Goal: Information Seeking & Learning: Learn about a topic

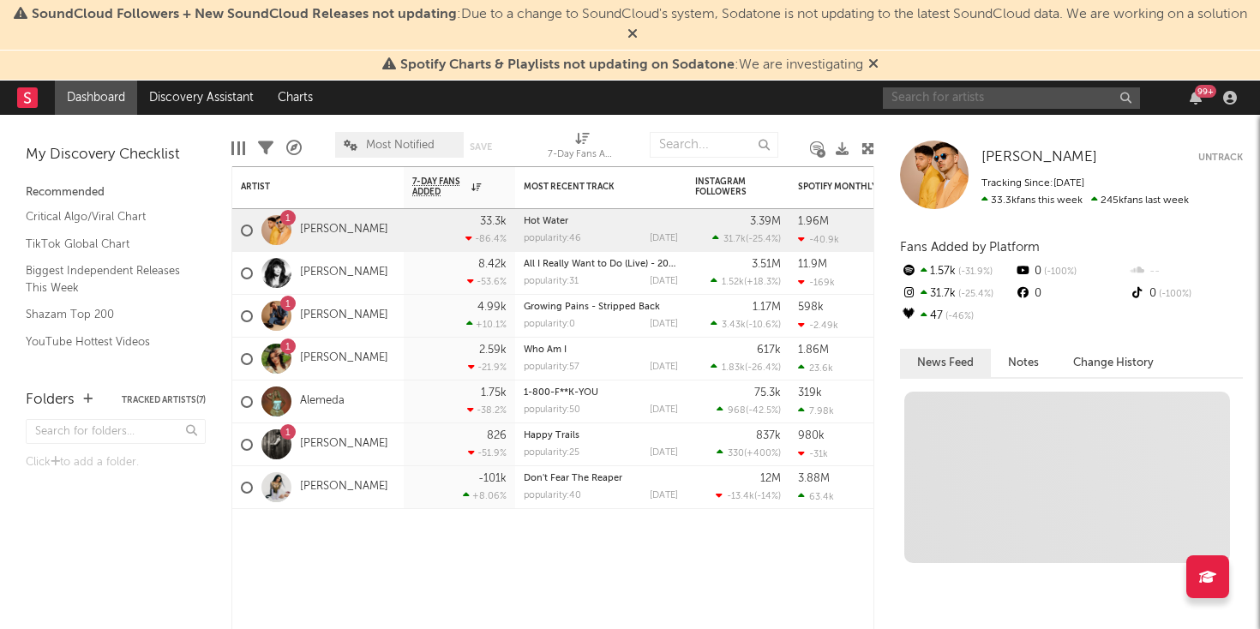
click at [960, 95] on input "text" at bounding box center [1011, 97] width 257 height 21
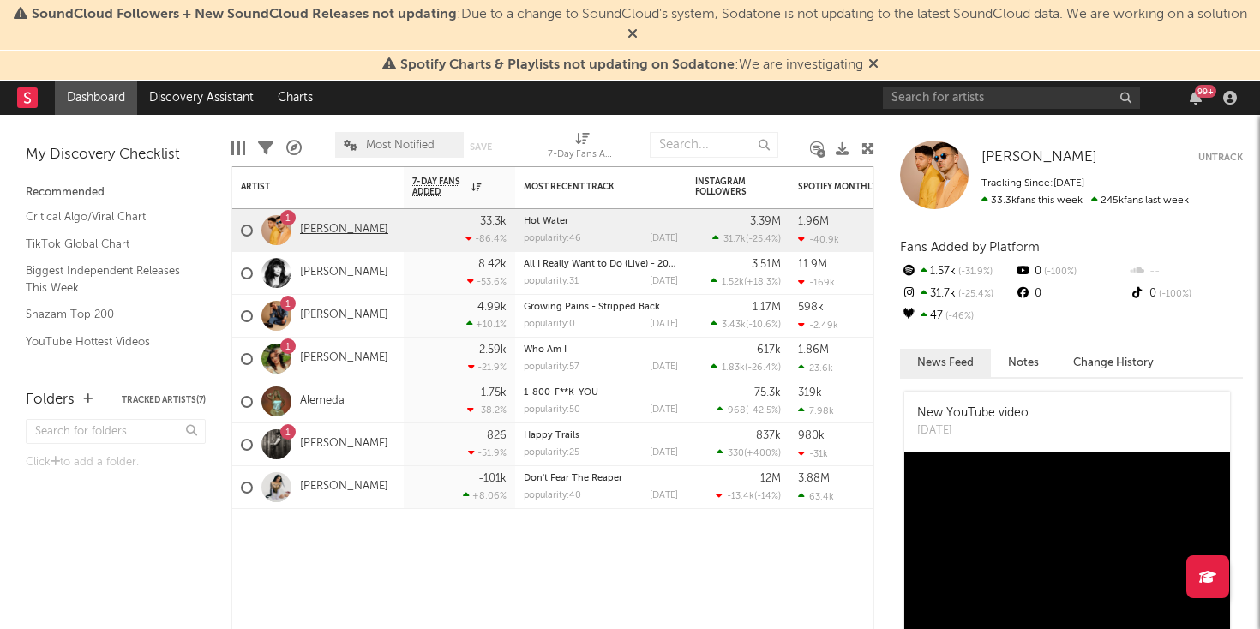
click at [323, 225] on link "[PERSON_NAME]" at bounding box center [344, 230] width 88 height 15
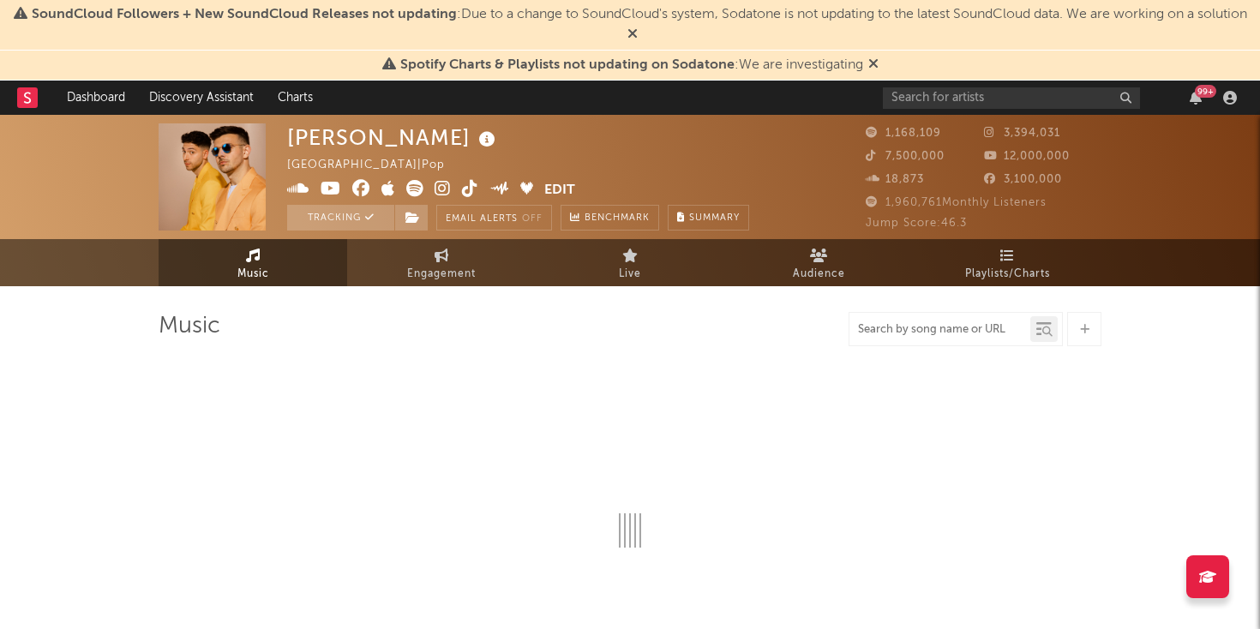
click at [934, 335] on input "text" at bounding box center [939, 330] width 181 height 14
select select "6m"
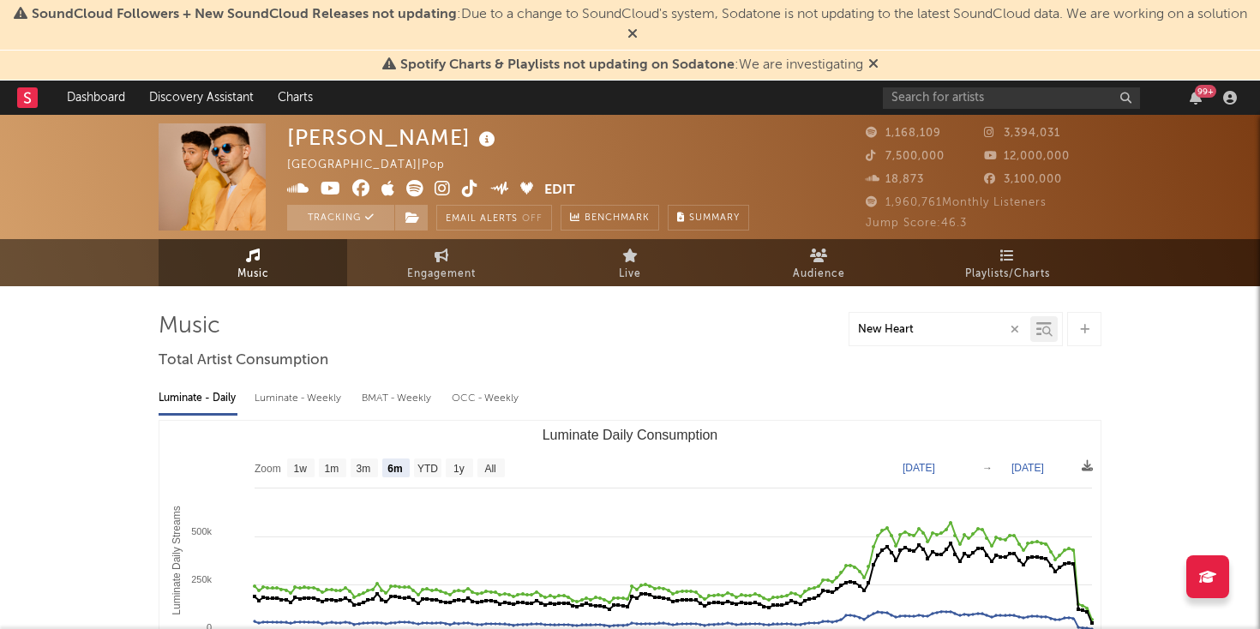
type input "New Heart"
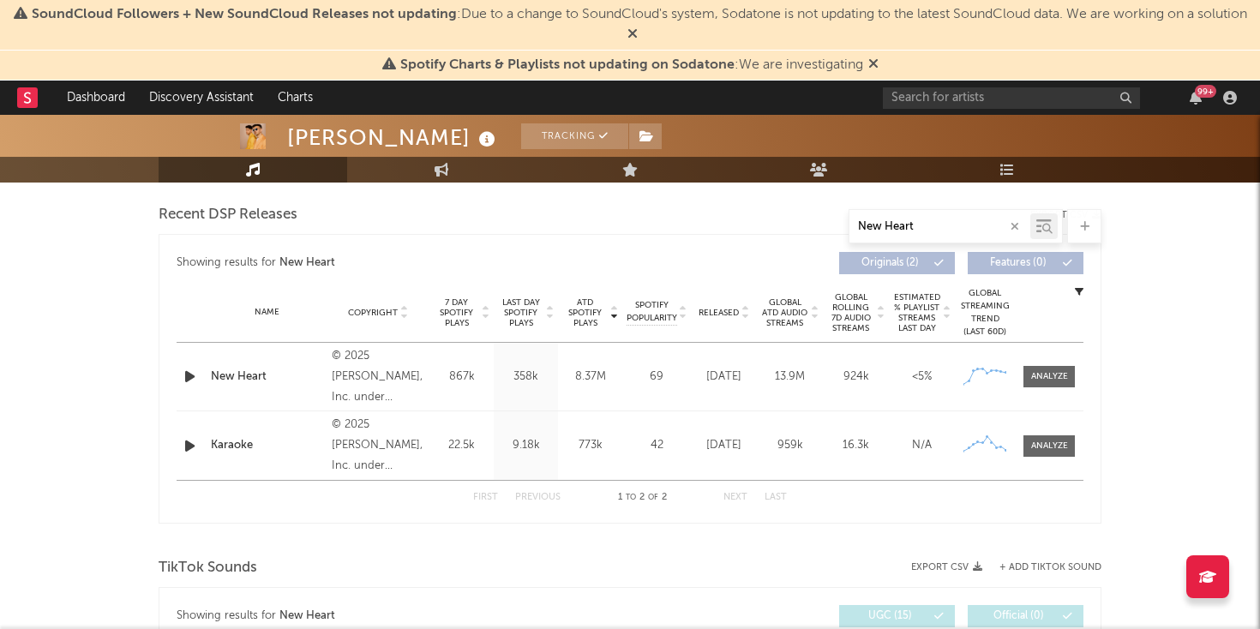
scroll to position [593, 0]
click at [1042, 383] on div at bounding box center [1049, 377] width 37 height 13
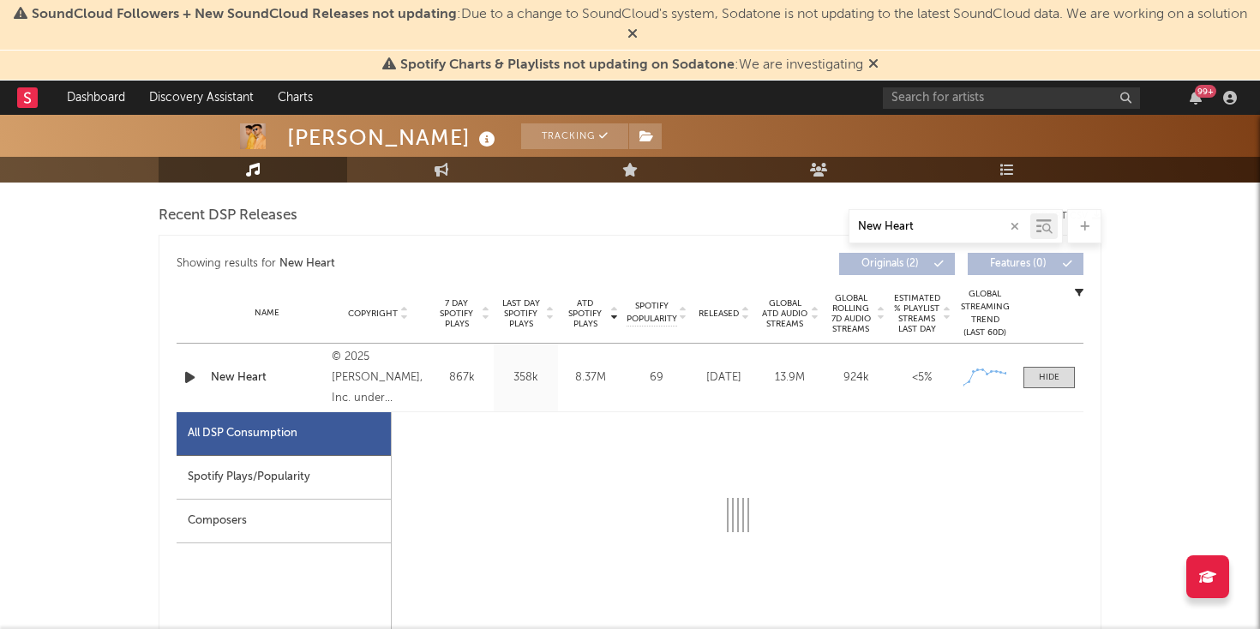
select select "1w"
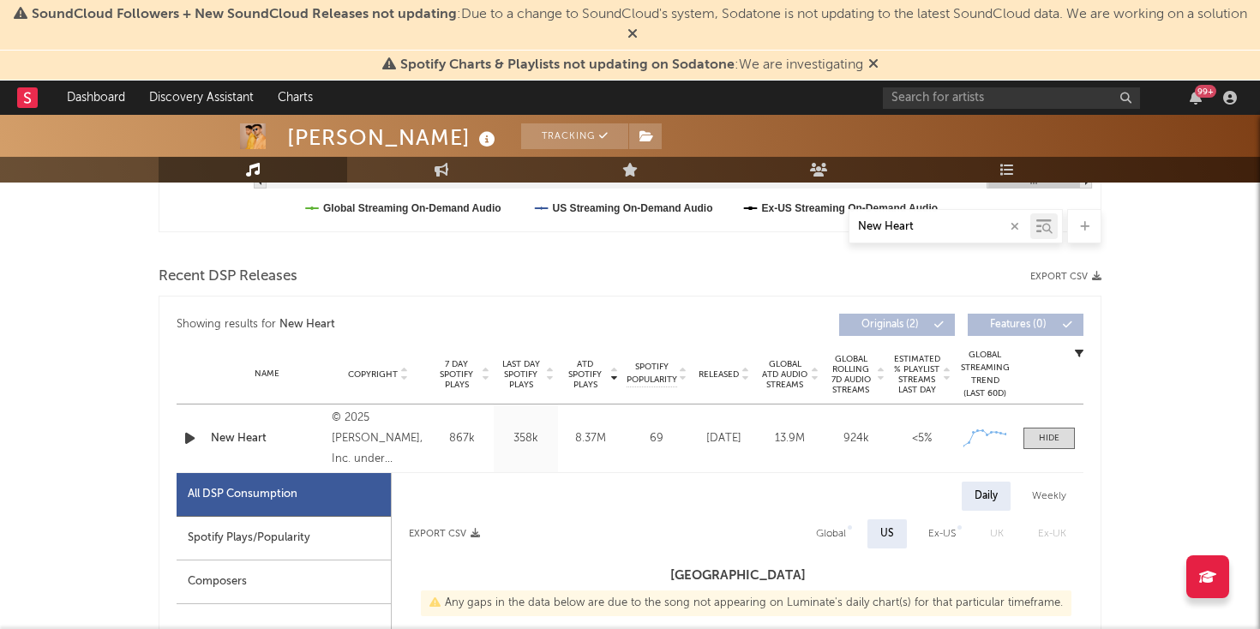
scroll to position [500, 0]
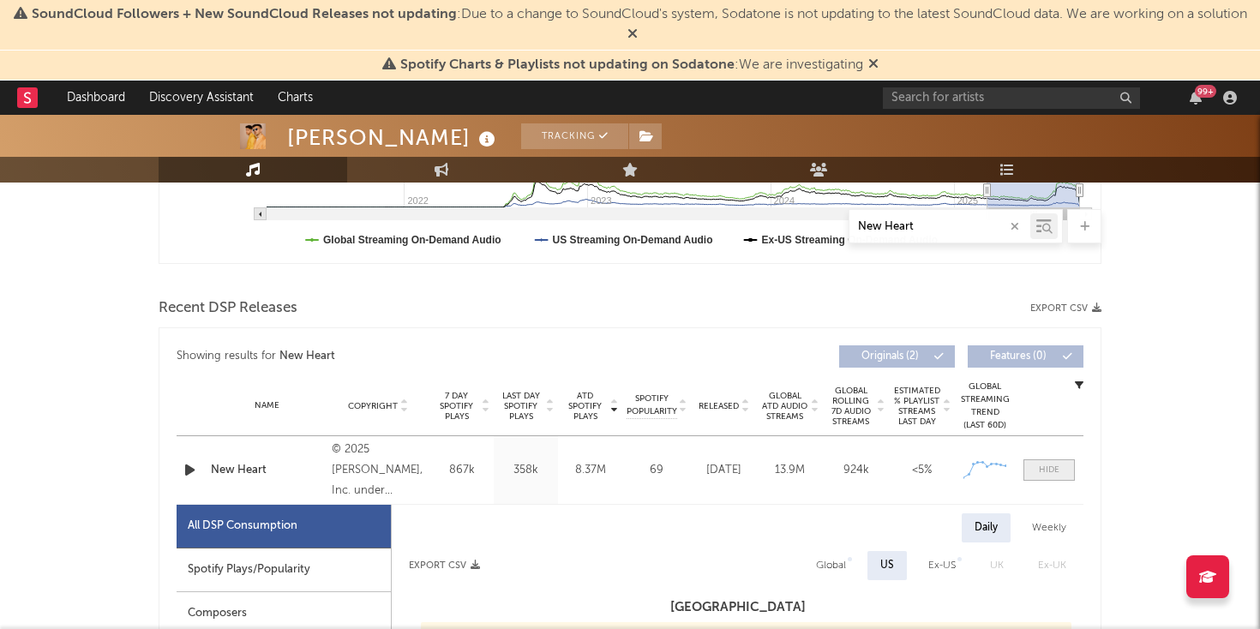
click at [1047, 470] on div at bounding box center [1049, 470] width 21 height 13
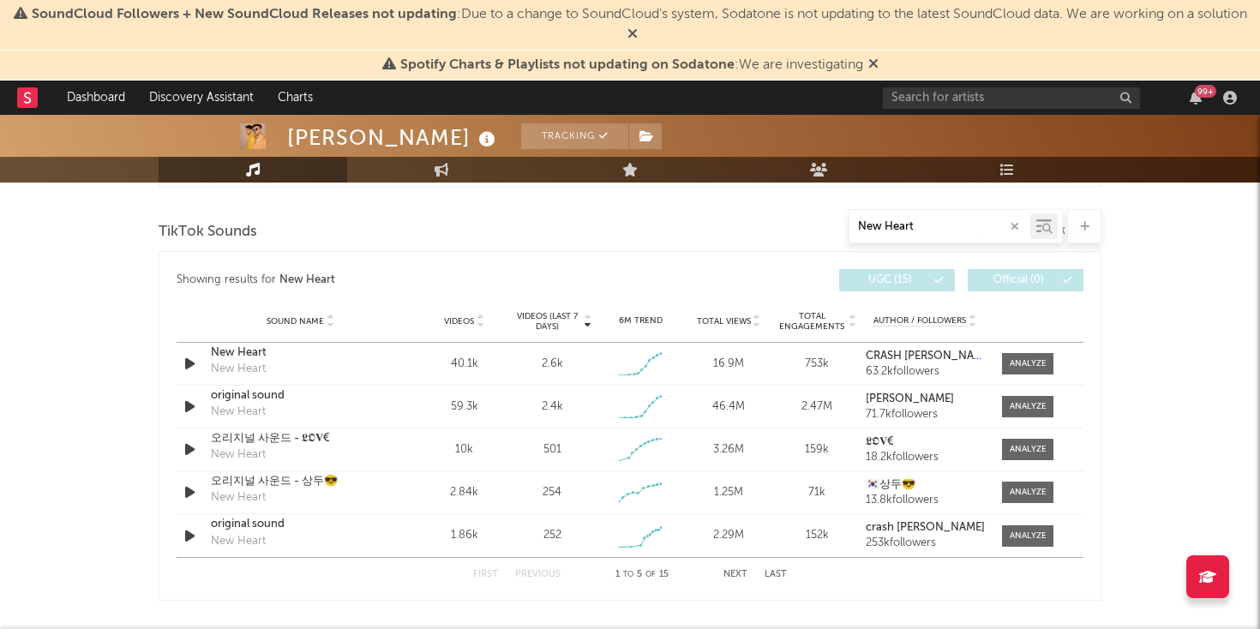
scroll to position [929, 0]
click at [1025, 362] on div at bounding box center [1028, 364] width 37 height 13
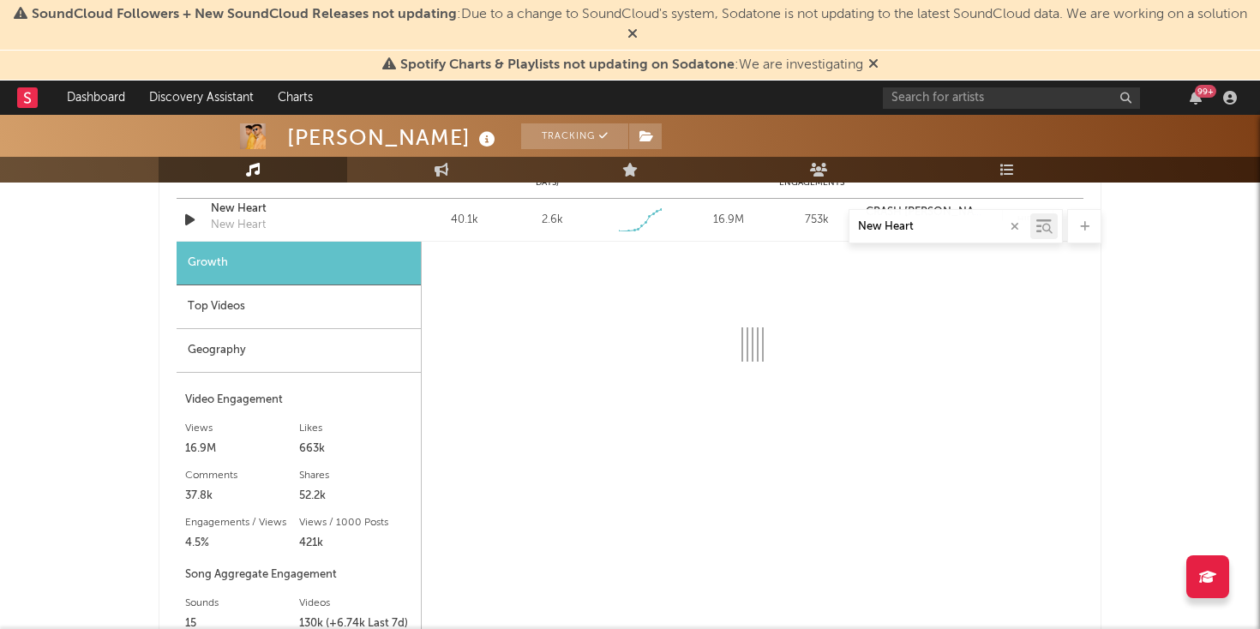
select select "1w"
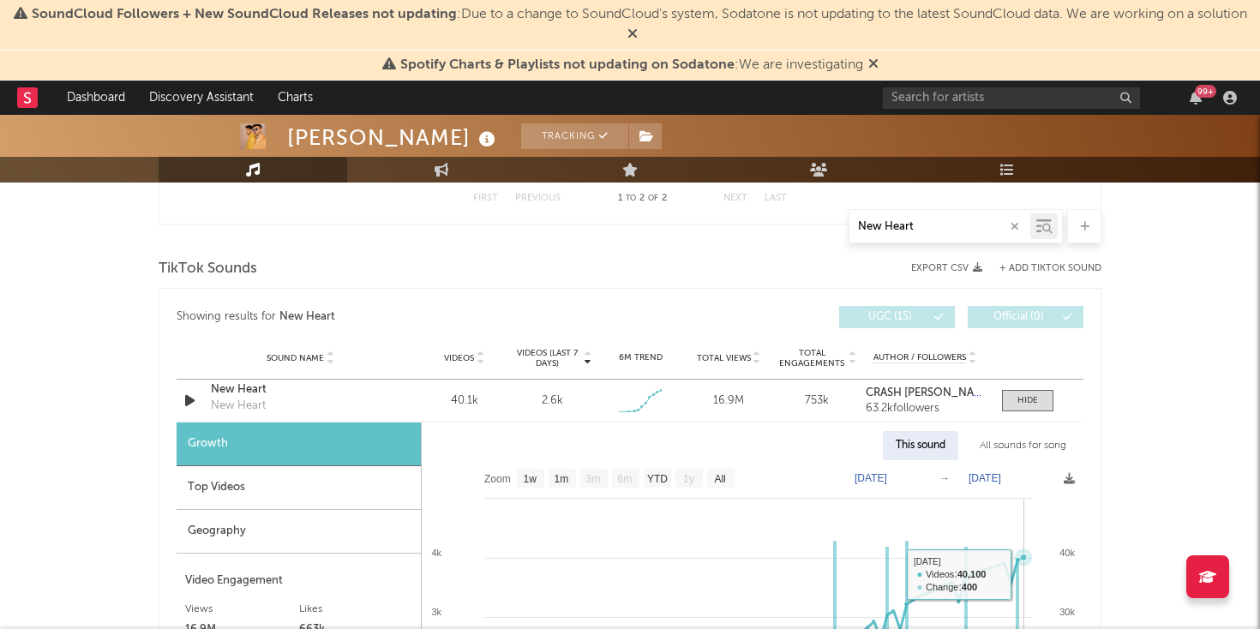
scroll to position [896, 0]
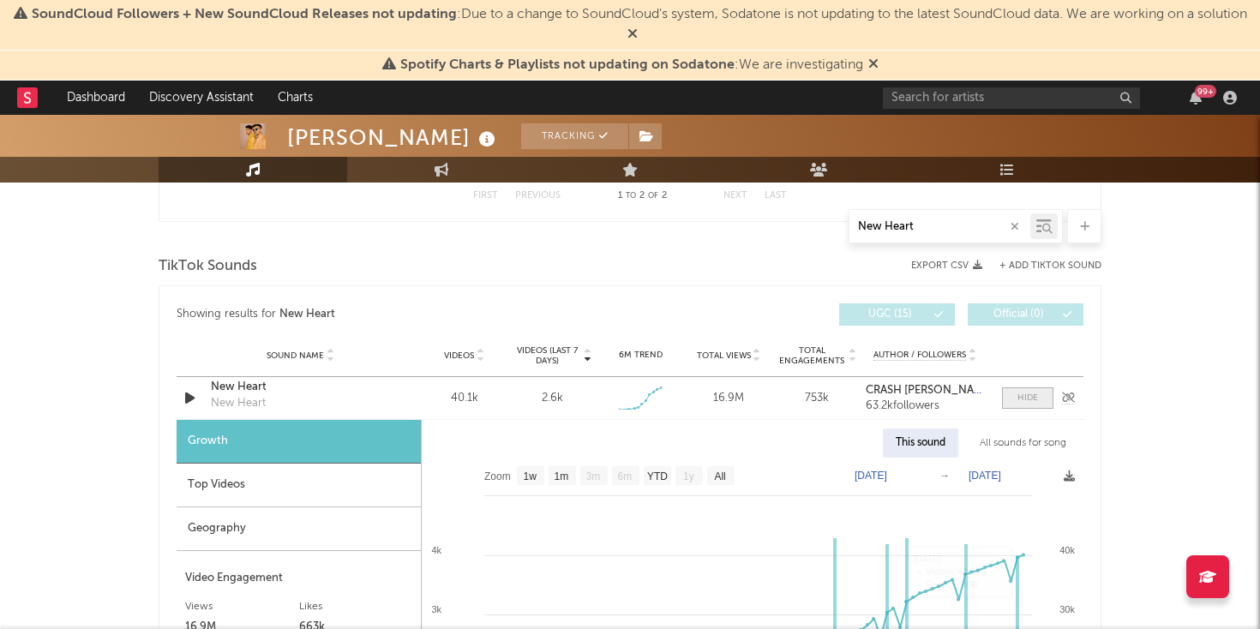
click at [1040, 399] on span at bounding box center [1027, 397] width 51 height 21
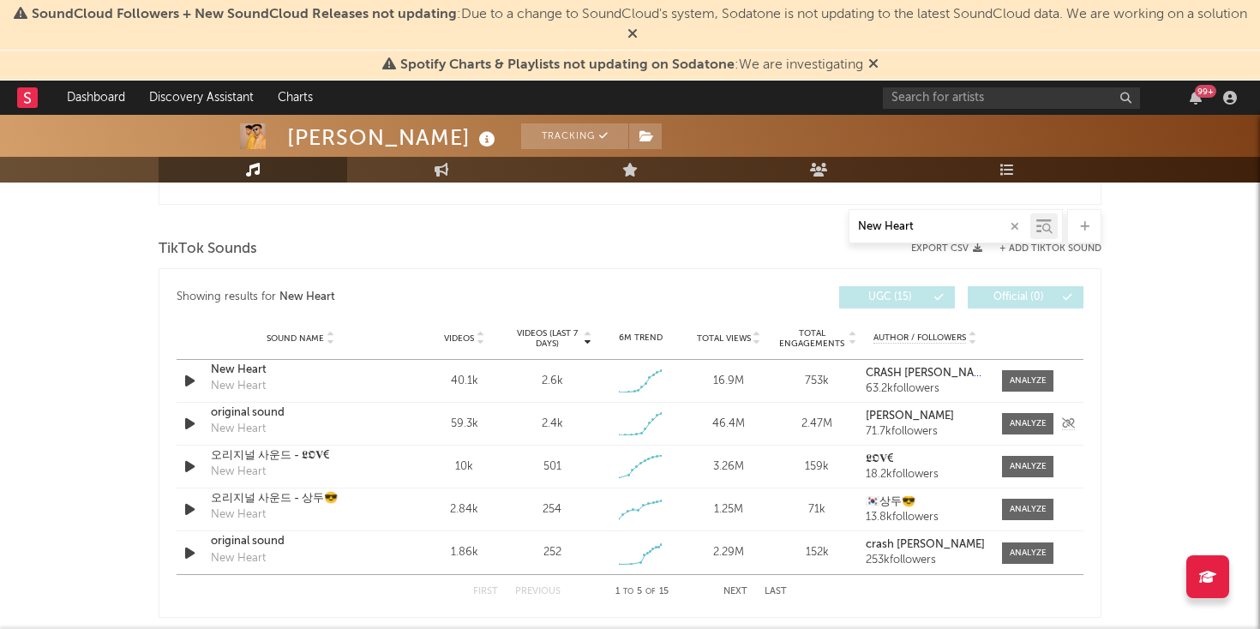
scroll to position [917, 0]
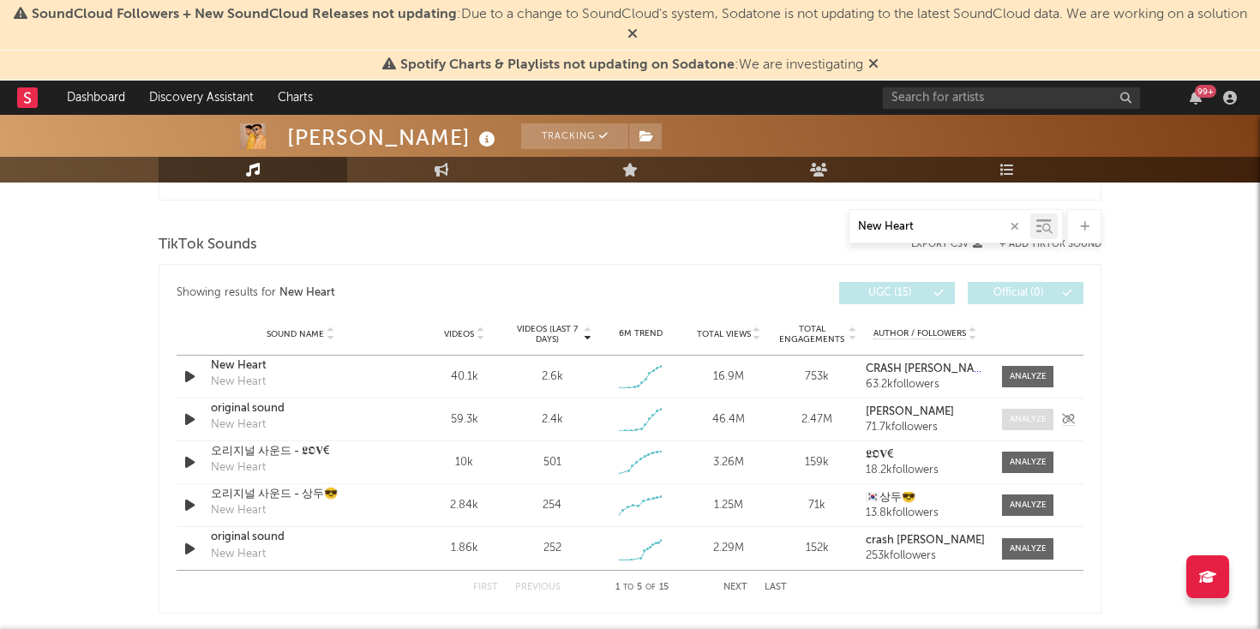
click at [1034, 419] on div at bounding box center [1028, 419] width 37 height 13
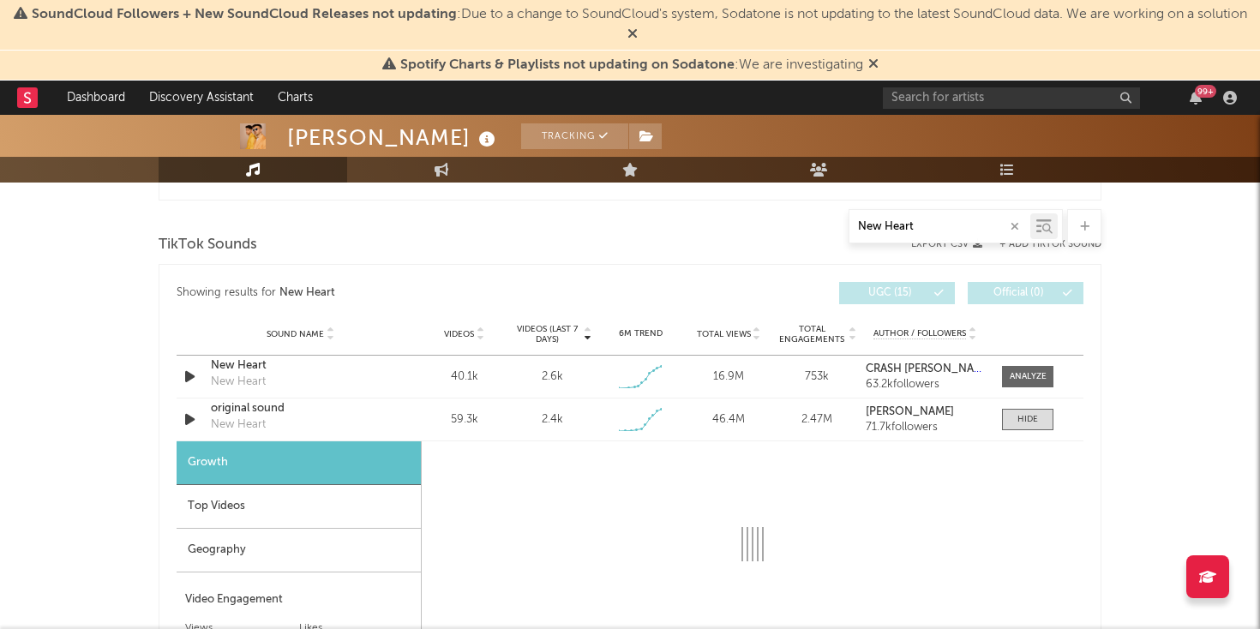
select select "1w"
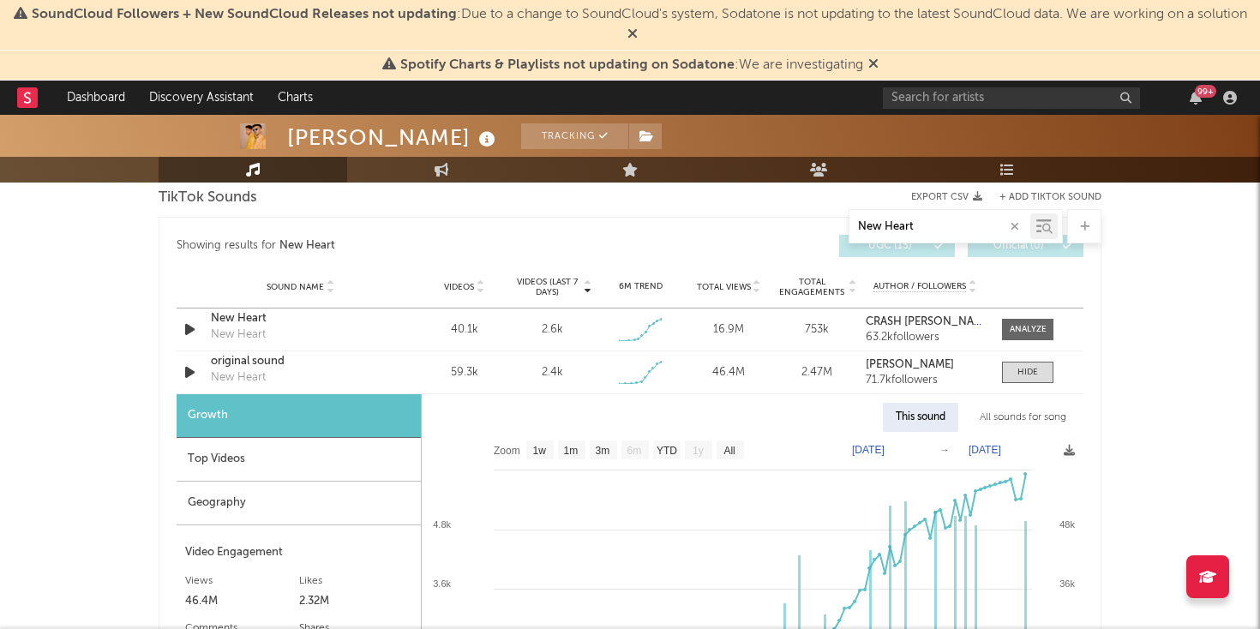
scroll to position [982, 0]
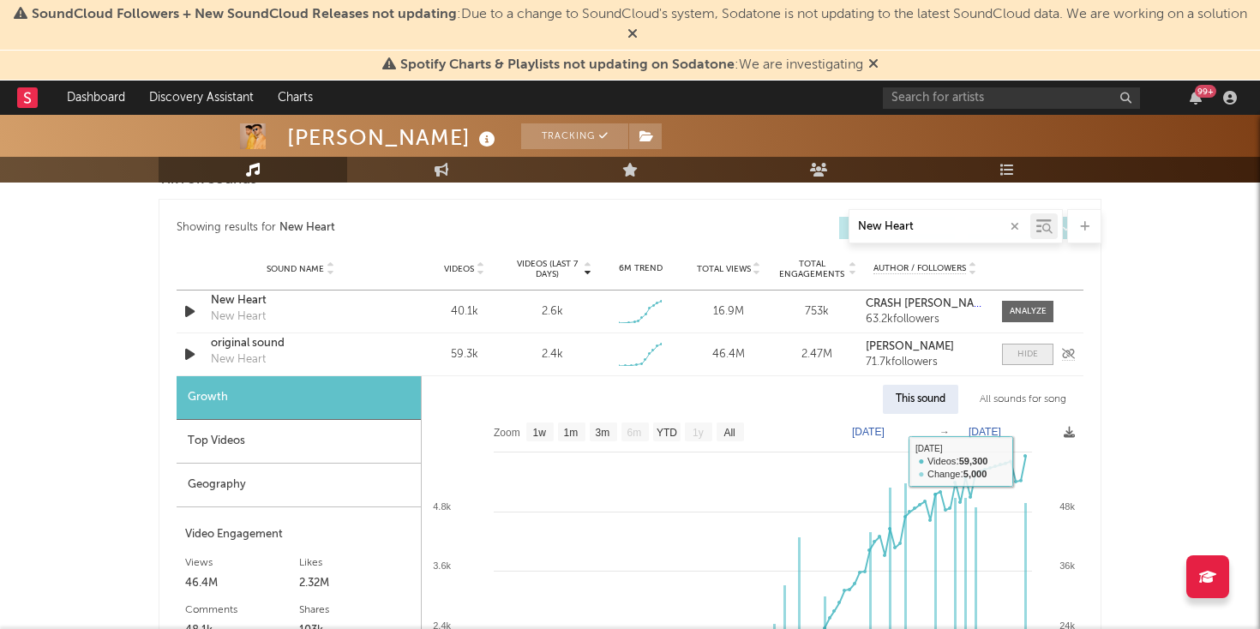
click at [1022, 352] on div at bounding box center [1027, 354] width 21 height 13
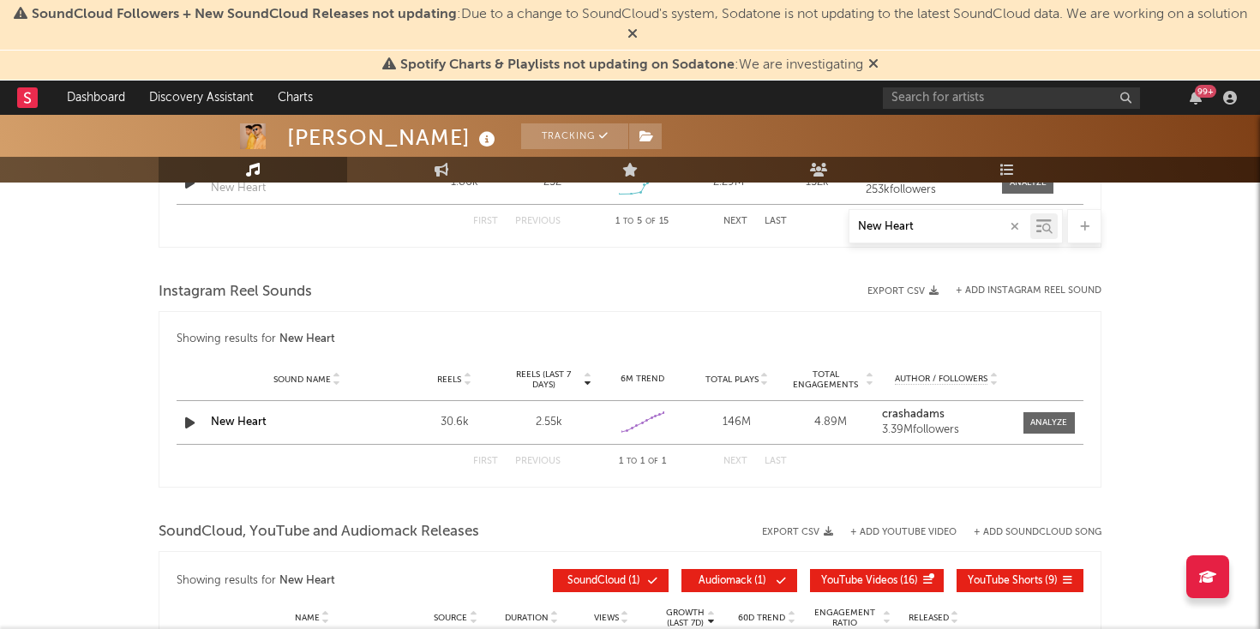
scroll to position [1289, 0]
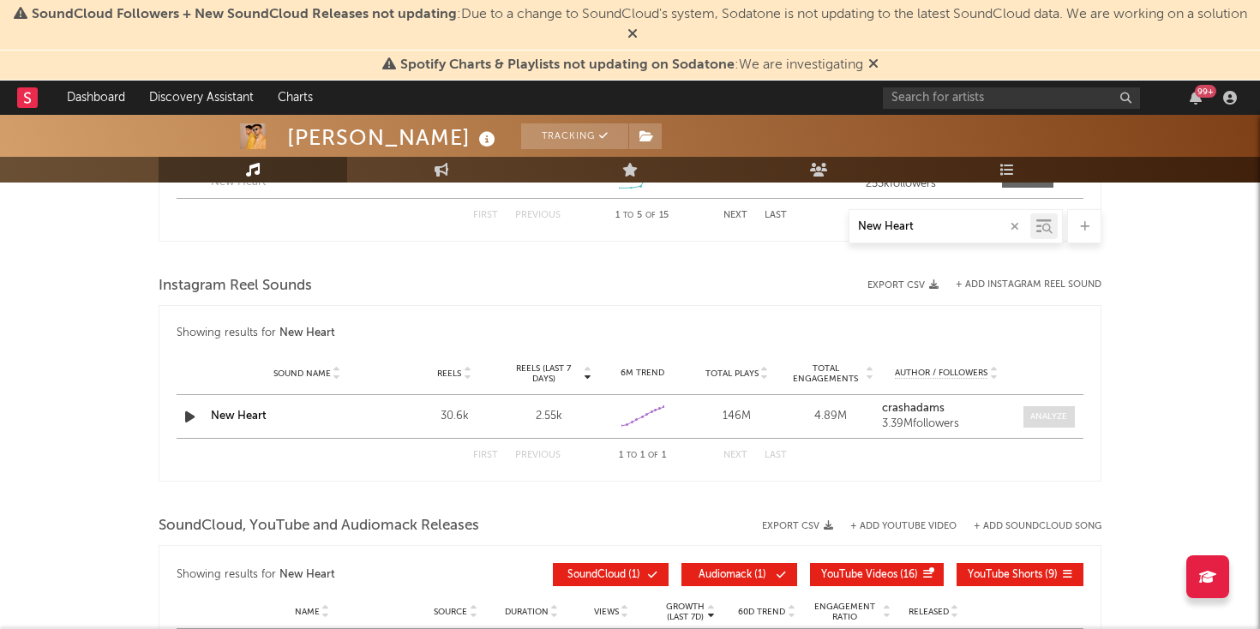
click at [1057, 417] on div at bounding box center [1048, 417] width 37 height 13
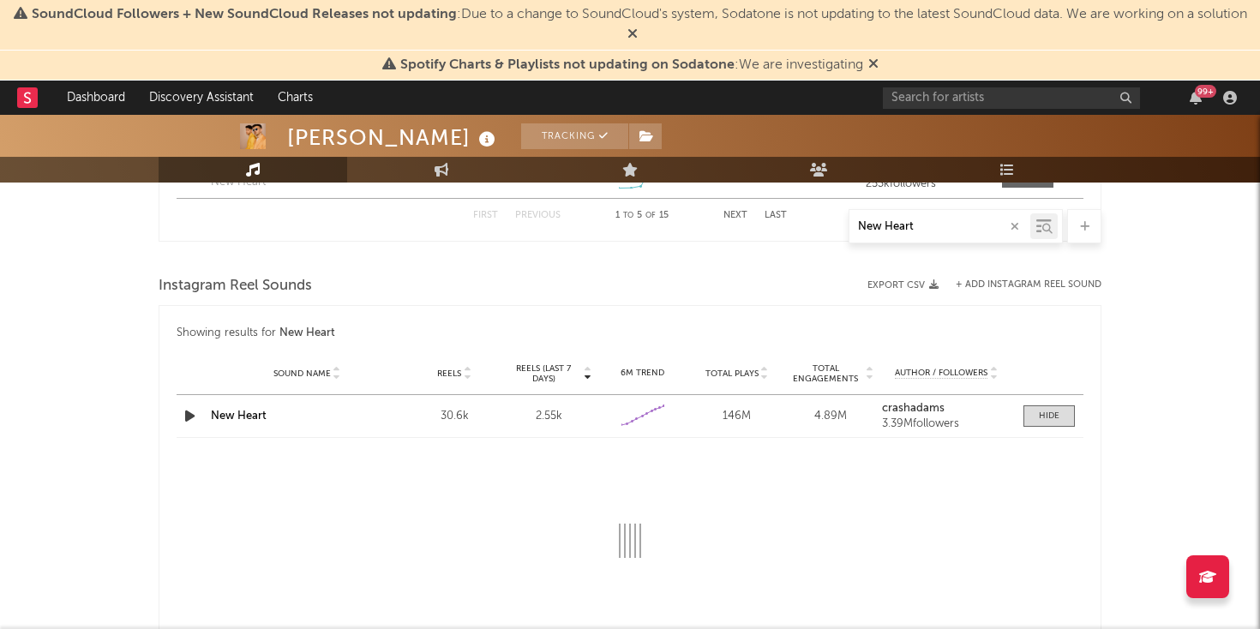
select select "1w"
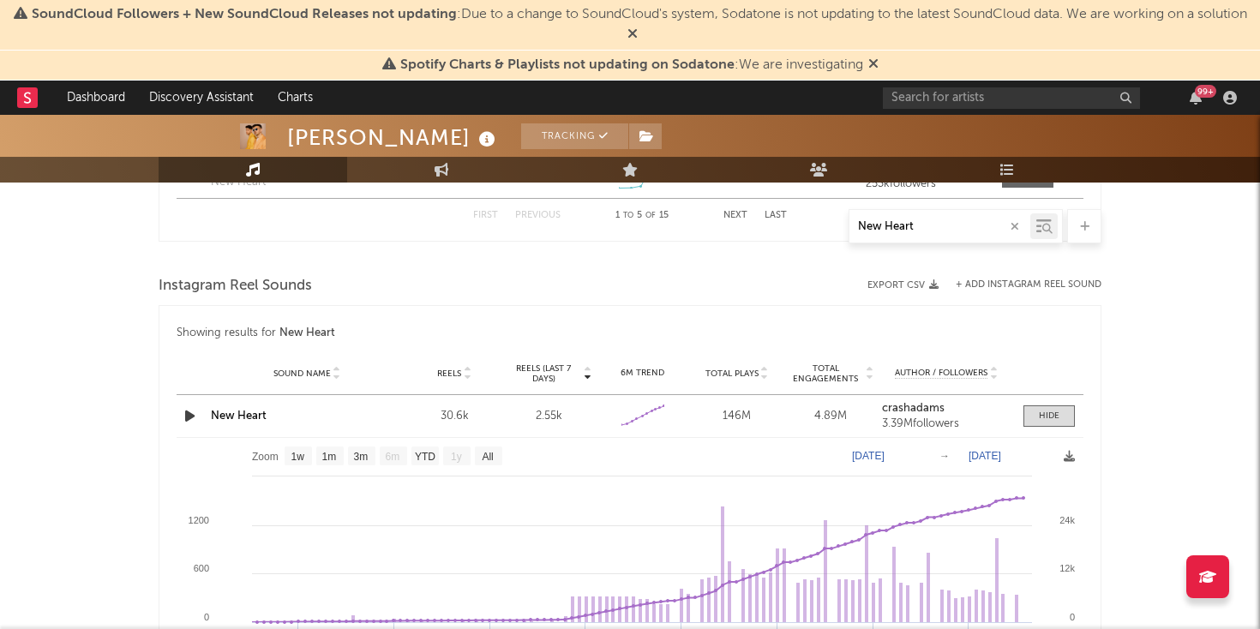
scroll to position [1369, 0]
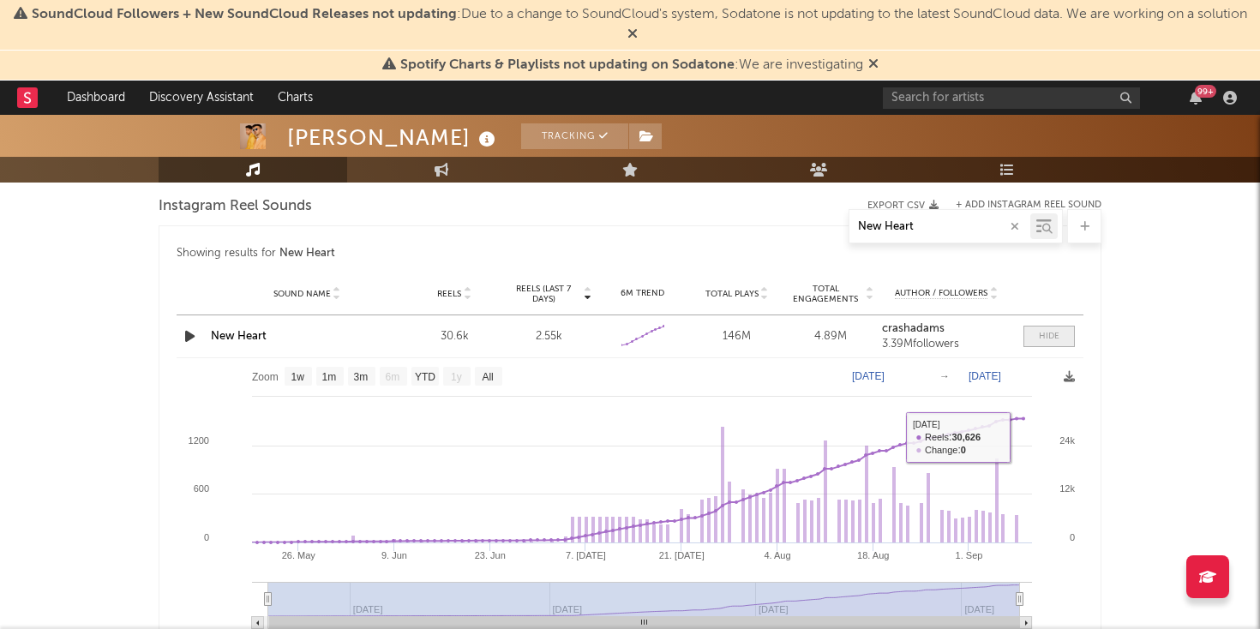
click at [1055, 332] on div at bounding box center [1049, 336] width 21 height 13
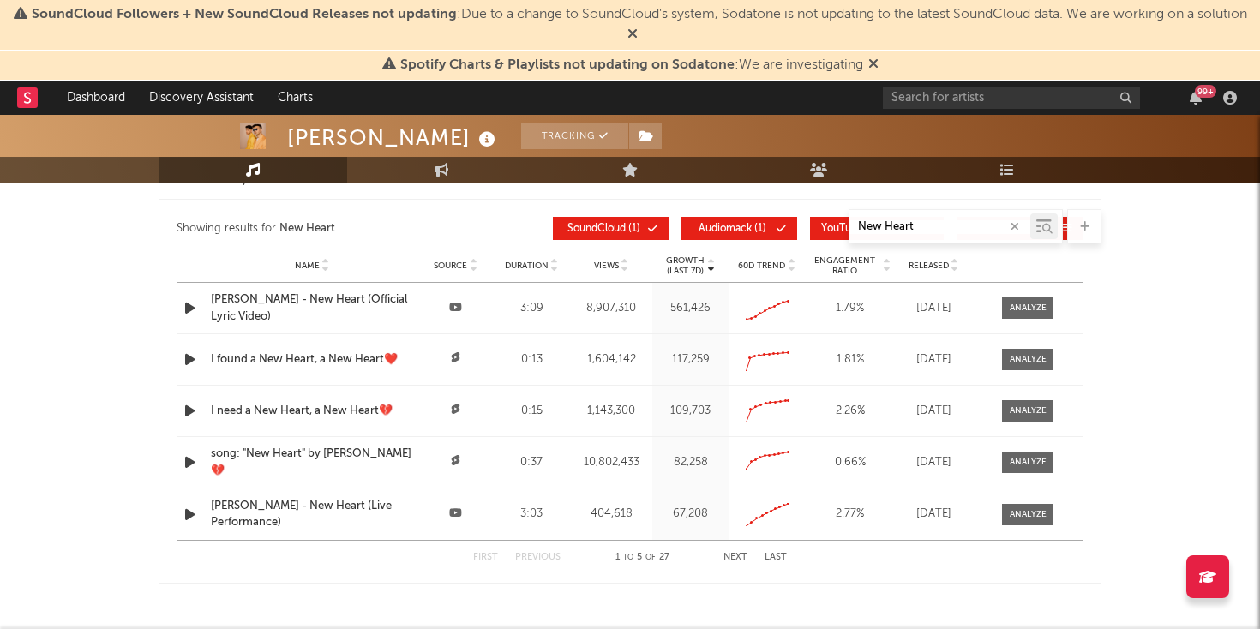
scroll to position [1643, 0]
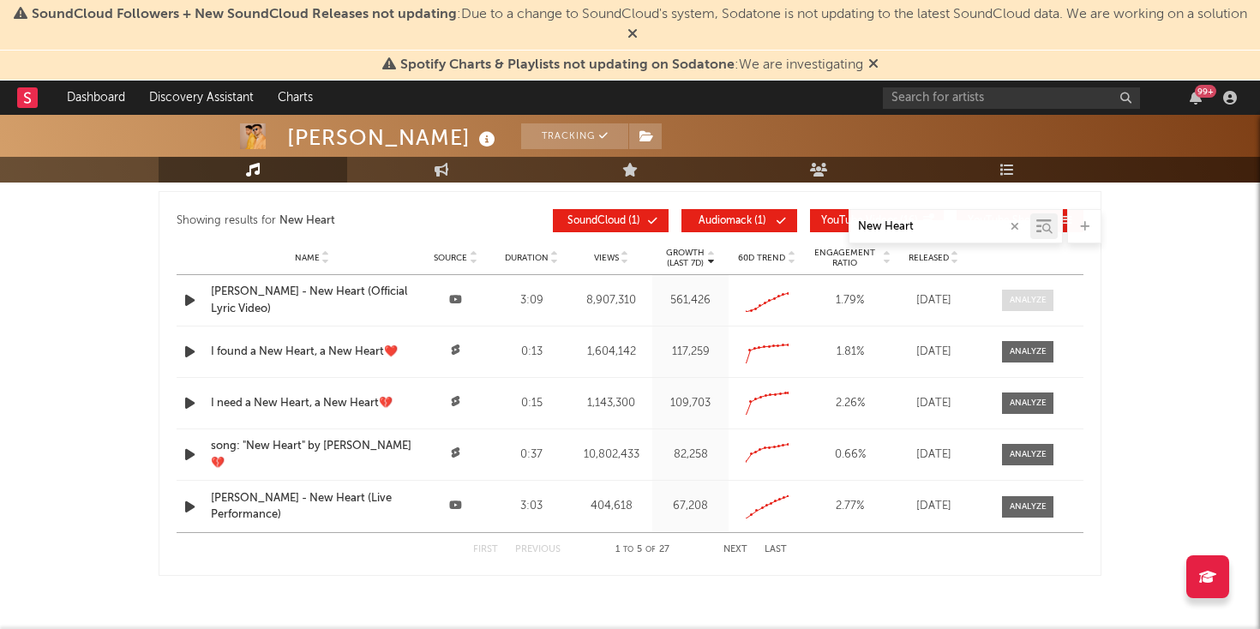
click at [1010, 297] on div at bounding box center [1028, 300] width 37 height 13
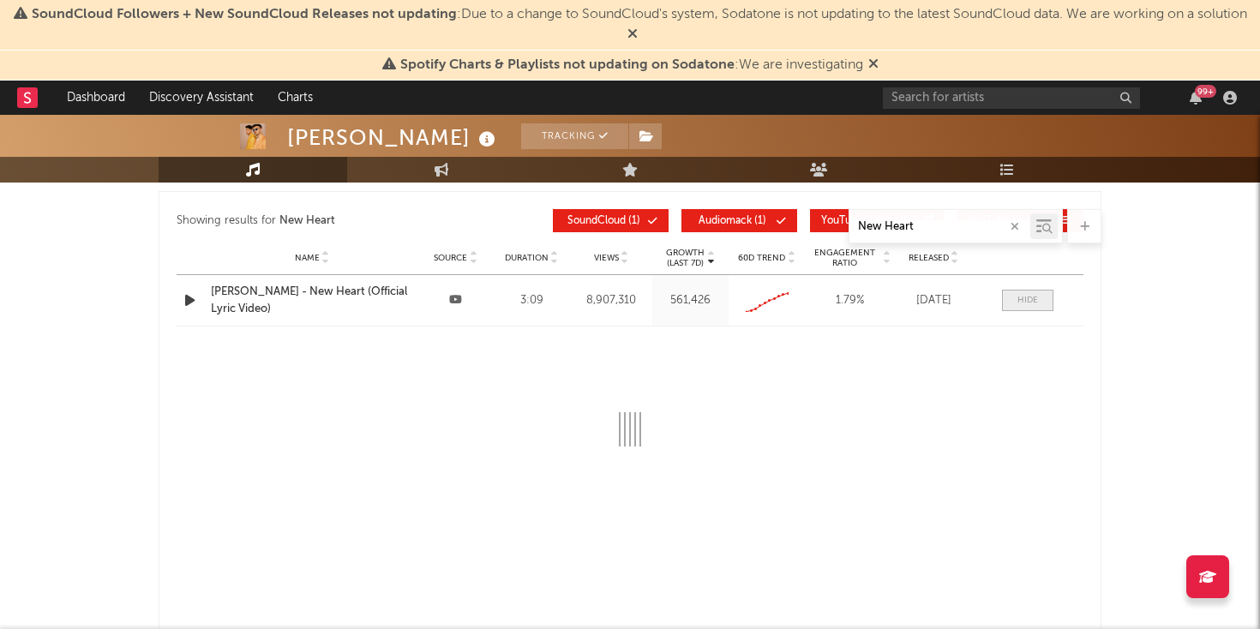
select select "All"
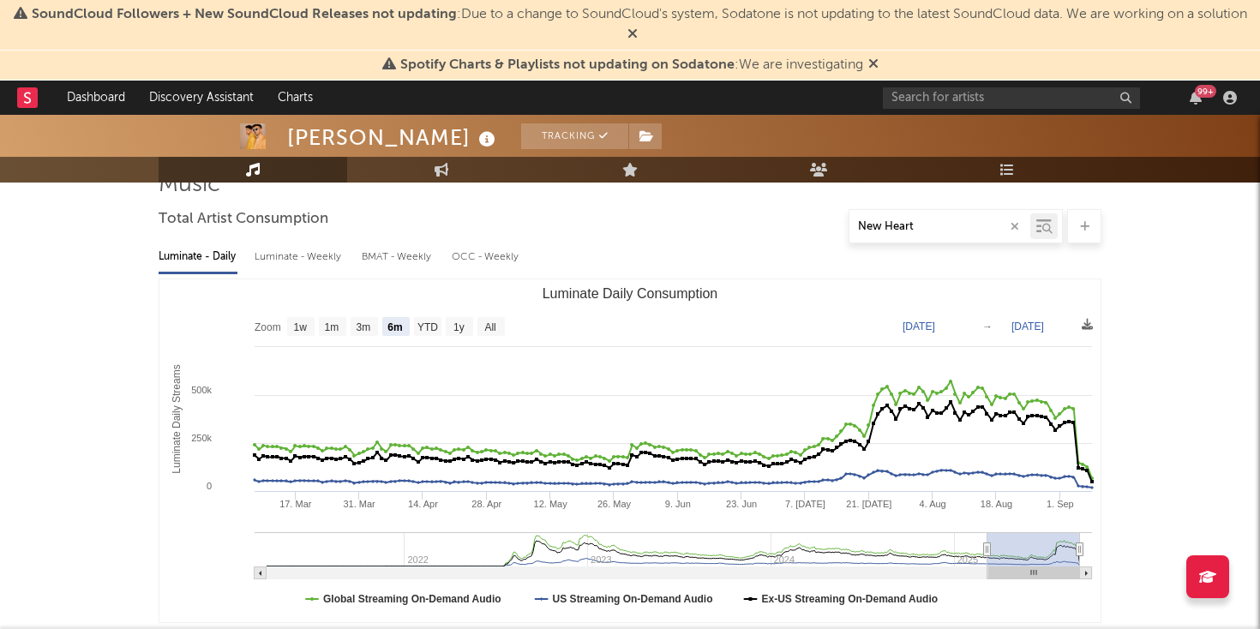
scroll to position [0, 0]
